Goal: Communication & Community: Ask a question

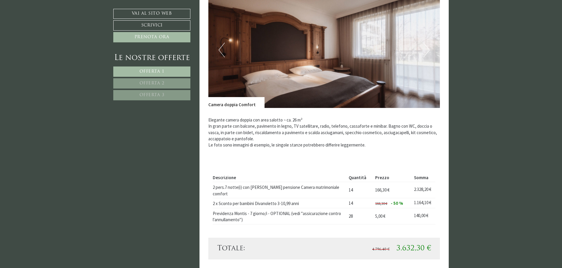
scroll to position [235, 0]
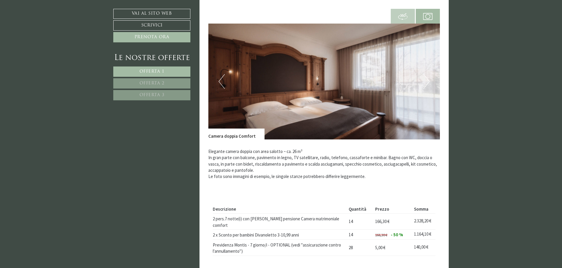
click at [430, 83] on img at bounding box center [324, 82] width 232 height 116
click at [428, 82] on button "Next" at bounding box center [426, 81] width 6 height 15
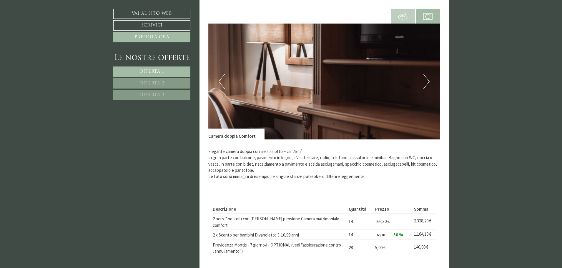
click at [427, 81] on button "Next" at bounding box center [426, 81] width 6 height 15
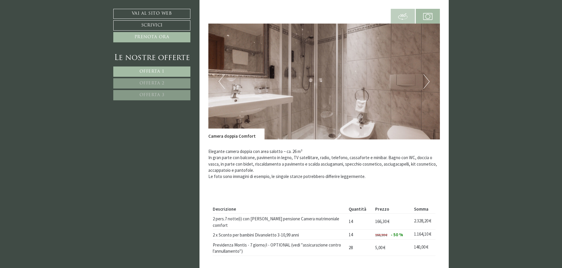
click at [427, 81] on button "Next" at bounding box center [426, 81] width 6 height 15
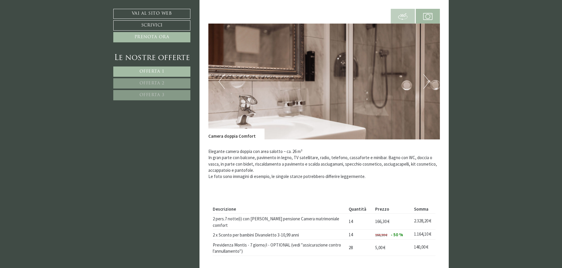
click at [427, 81] on button "Next" at bounding box center [426, 81] width 6 height 15
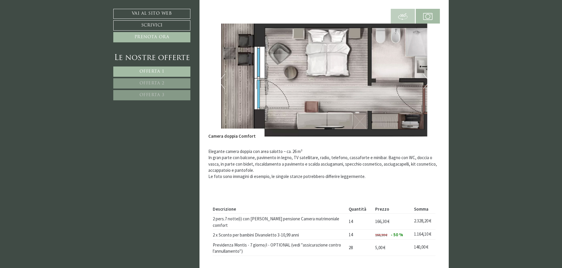
click at [427, 81] on button "Next" at bounding box center [426, 81] width 6 height 15
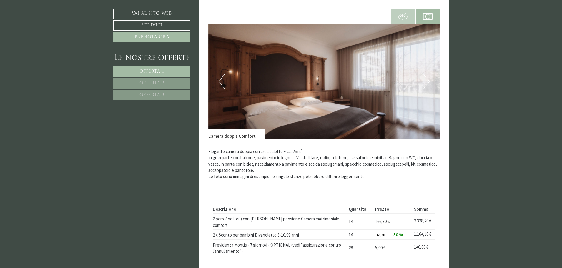
click at [427, 81] on button "Next" at bounding box center [426, 81] width 6 height 15
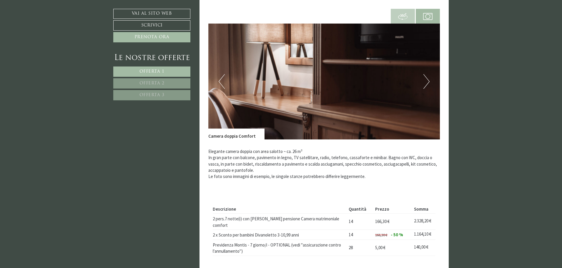
click at [177, 88] on link "Offerta 2" at bounding box center [151, 83] width 77 height 10
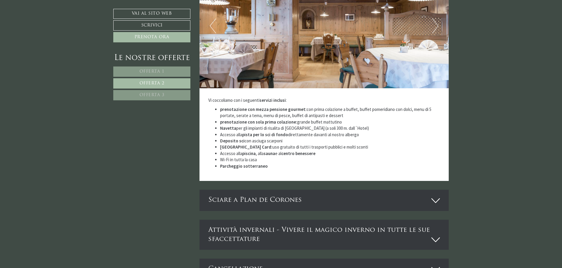
scroll to position [831, 0]
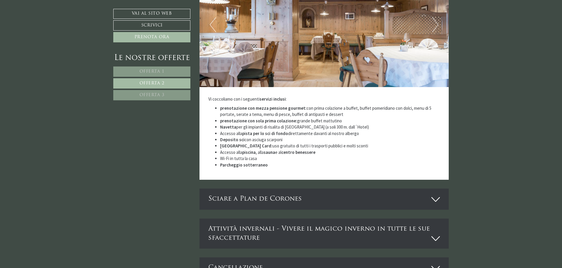
click at [436, 194] on icon at bounding box center [435, 199] width 9 height 10
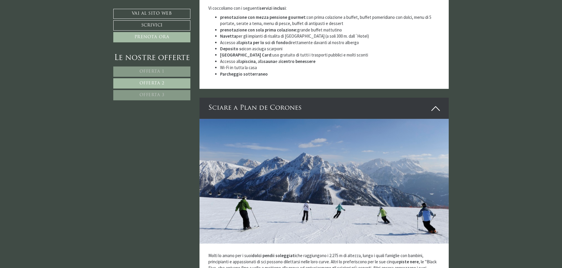
scroll to position [919, 0]
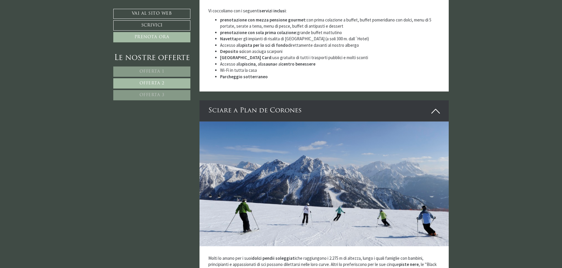
click at [435, 106] on icon at bounding box center [435, 111] width 9 height 10
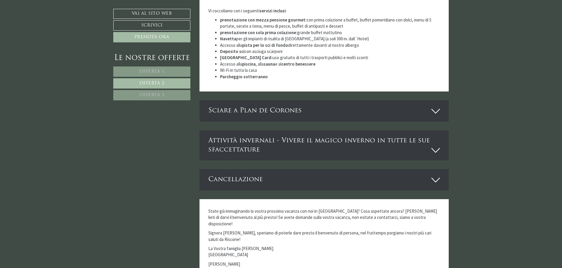
click at [432, 145] on icon at bounding box center [435, 150] width 9 height 10
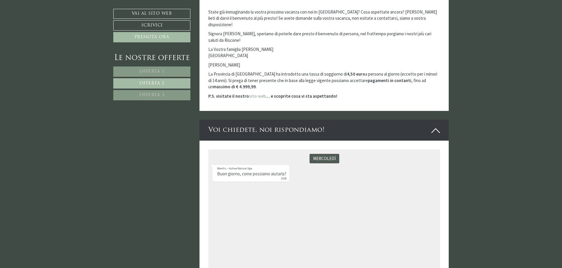
scroll to position [1324, 0]
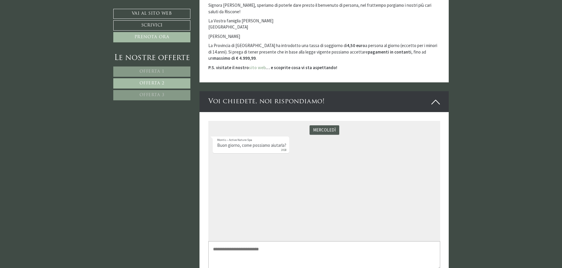
click at [259, 253] on textarea at bounding box center [324, 255] width 232 height 28
click at [412, 182] on div "[DATE] Montis – Active Nature Spa Buon giorno, come possiamo aiutarla? 14:18" at bounding box center [324, 181] width 232 height 120
click at [426, 247] on textarea "**********" at bounding box center [324, 255] width 232 height 28
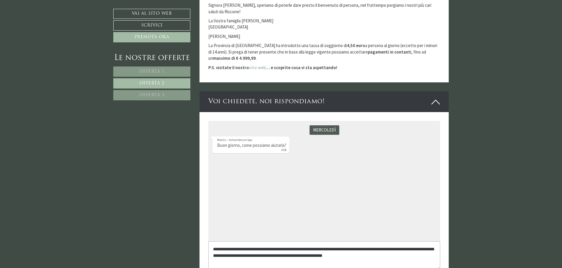
click at [419, 248] on textarea "**********" at bounding box center [324, 255] width 232 height 28
click at [333, 252] on textarea "**********" at bounding box center [324, 255] width 232 height 28
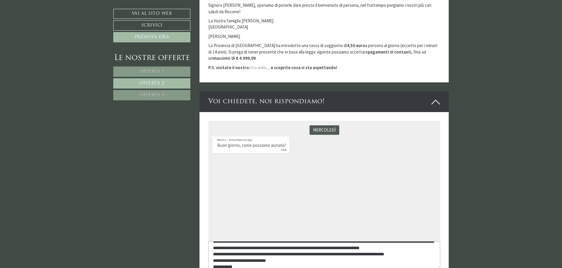
scroll to position [14, 0]
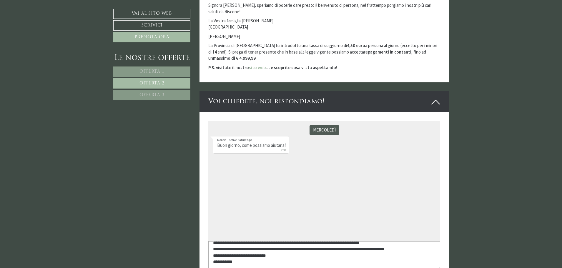
type textarea "**********"
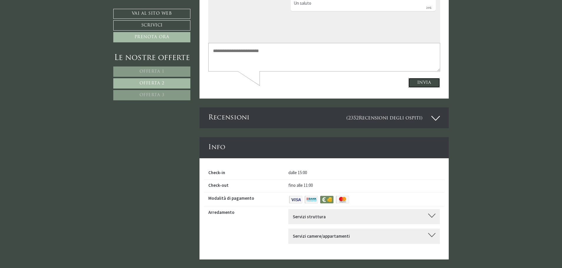
scroll to position [1618, 0]
